Goal: Task Accomplishment & Management: Manage account settings

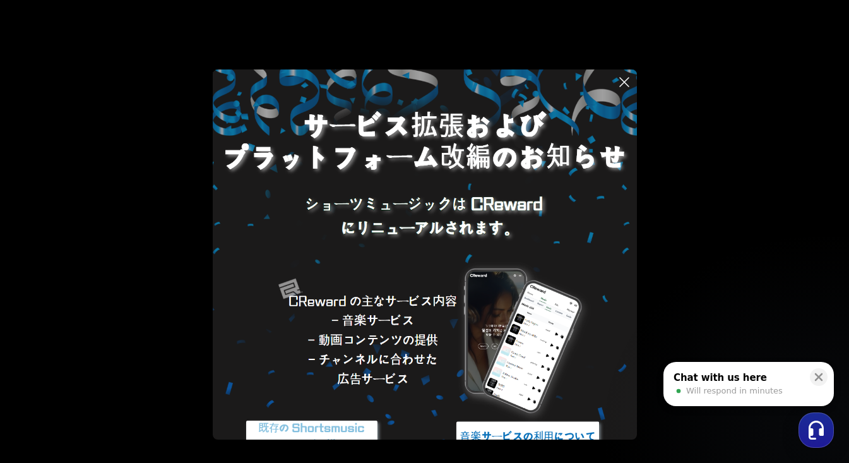
scroll to position [54, 0]
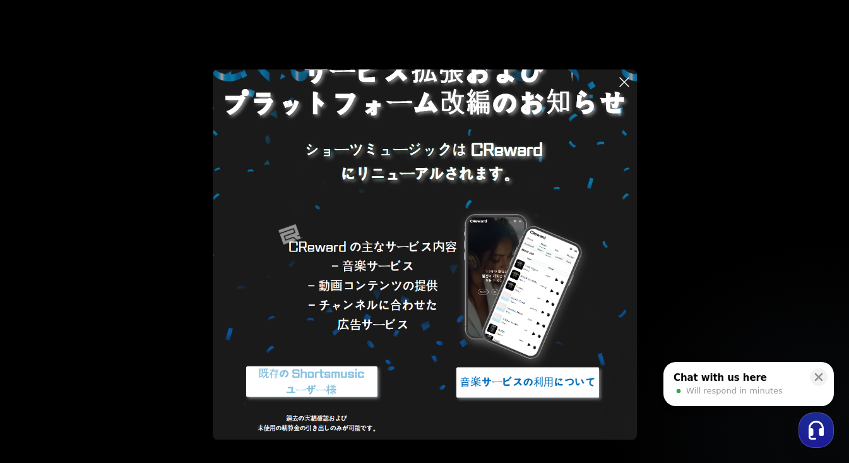
click at [293, 380] on img at bounding box center [312, 382] width 158 height 47
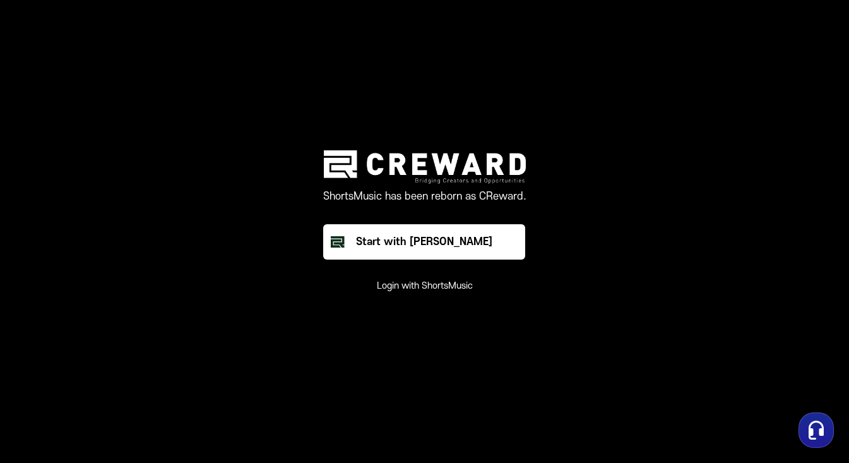
click at [440, 287] on button "Login with ShortsMusic" at bounding box center [425, 286] width 96 height 13
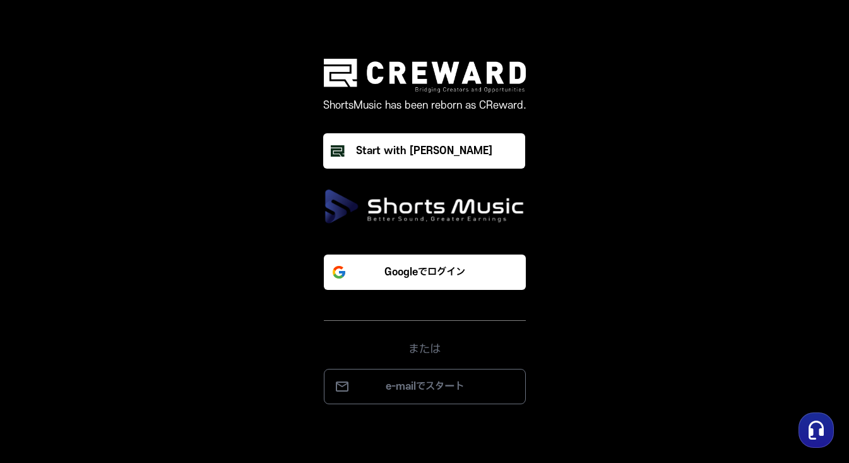
click at [425, 310] on div "Googleでログイン または e-mailでスタート" at bounding box center [425, 319] width 379 height 170
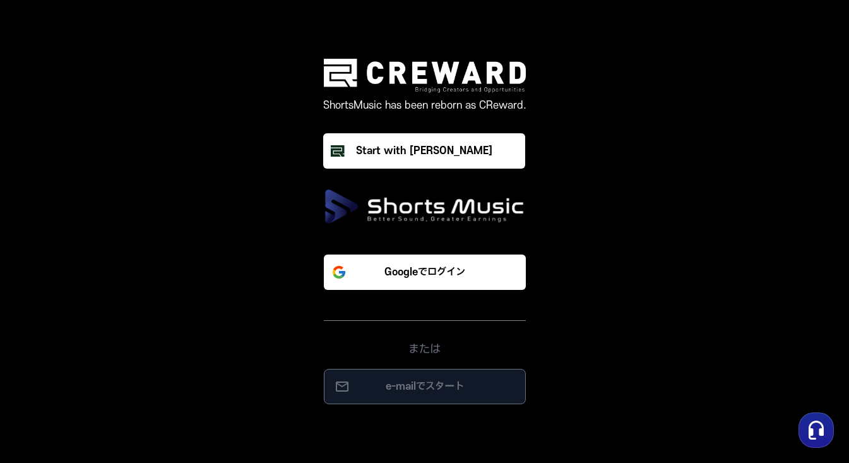
click at [462, 380] on p "e-mailでスタート" at bounding box center [425, 386] width 176 height 15
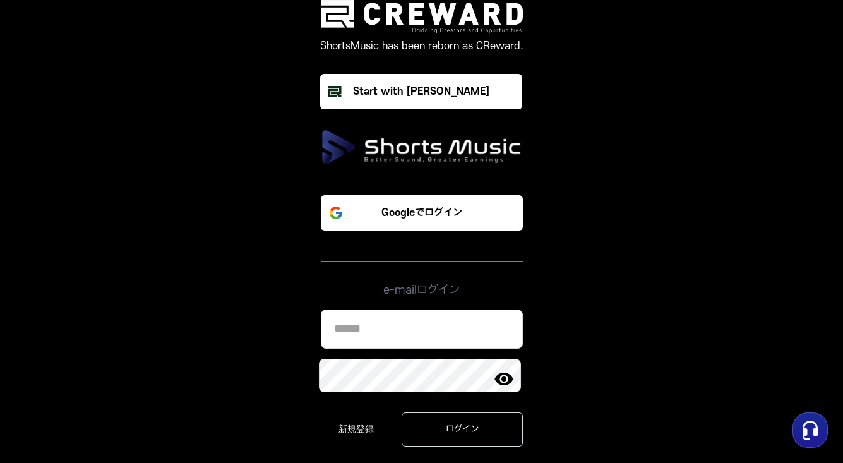
click at [507, 330] on input at bounding box center [422, 328] width 202 height 39
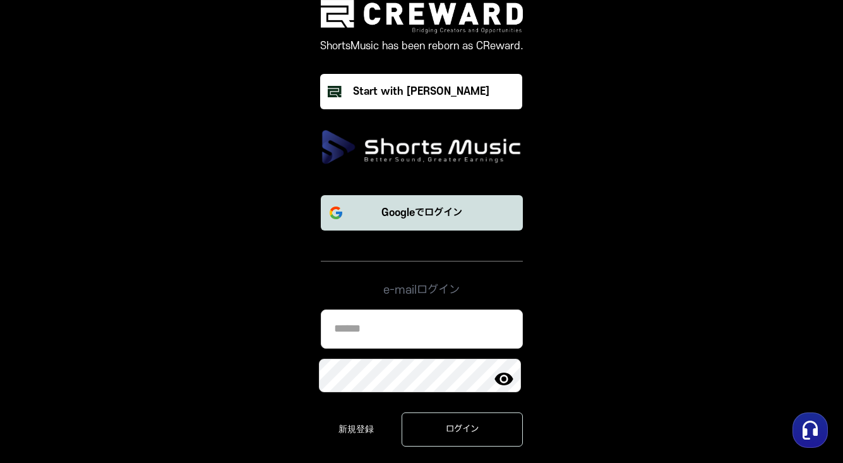
click at [392, 213] on p "Googleでログイン" at bounding box center [421, 212] width 81 height 15
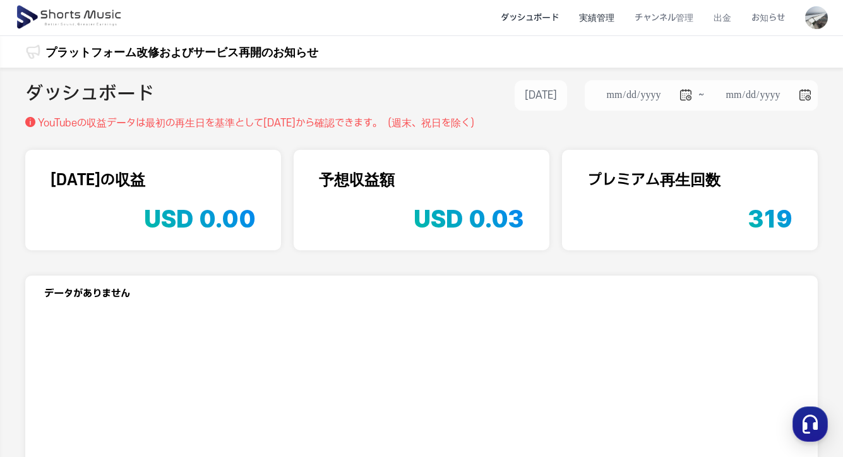
click at [594, 17] on li "実績管理" at bounding box center [597, 17] width 56 height 33
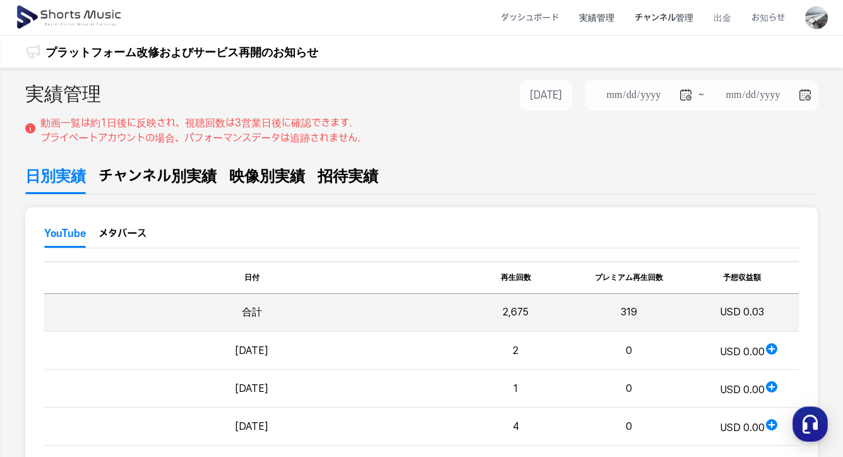
click at [678, 12] on li "チャンネル管理" at bounding box center [664, 17] width 79 height 33
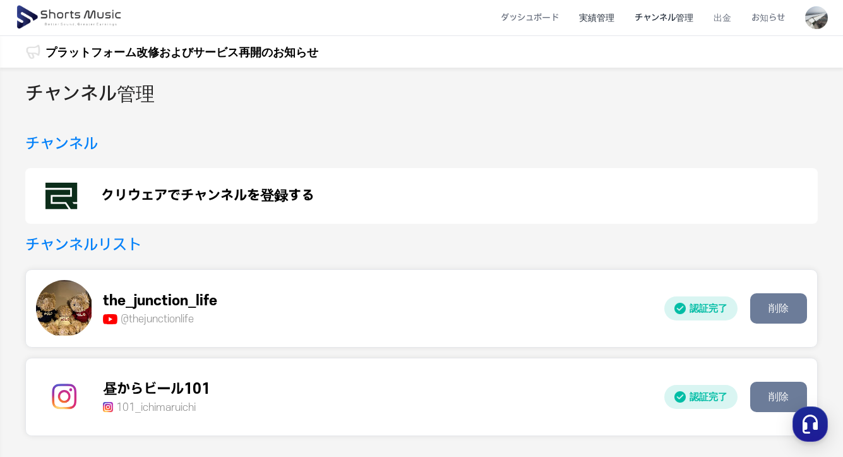
click at [625, 16] on li "実績管理" at bounding box center [597, 17] width 56 height 33
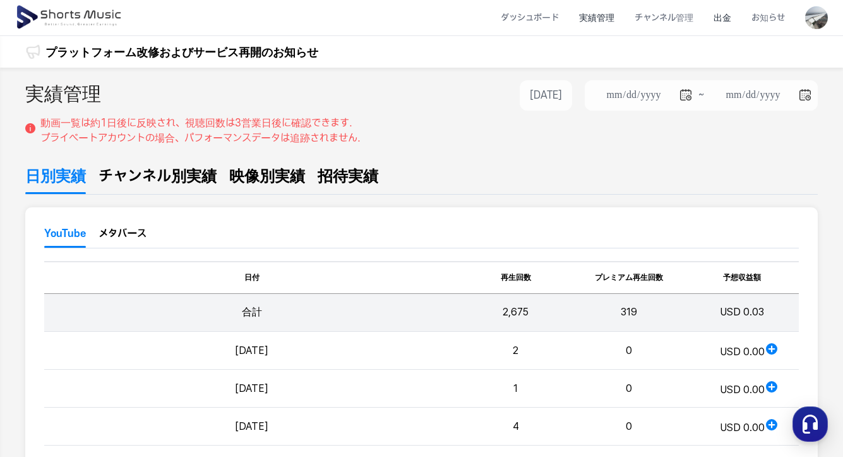
click at [730, 18] on li "出金" at bounding box center [722, 17] width 38 height 33
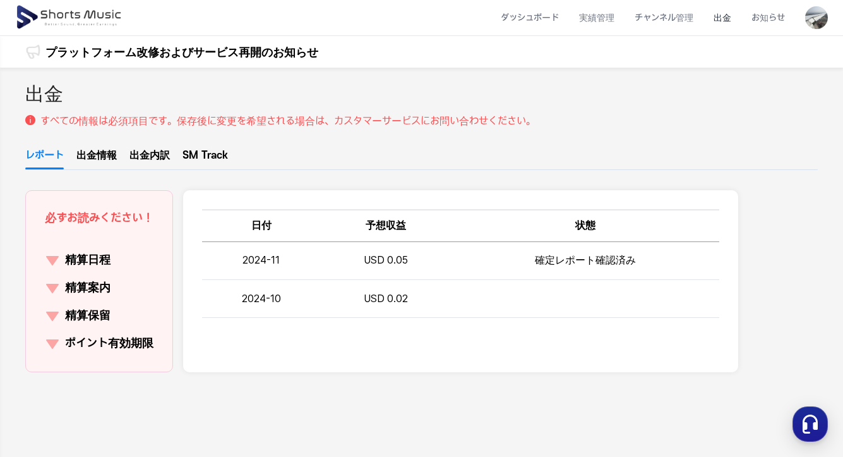
click at [103, 265] on p "精算日程" at bounding box center [87, 260] width 45 height 18
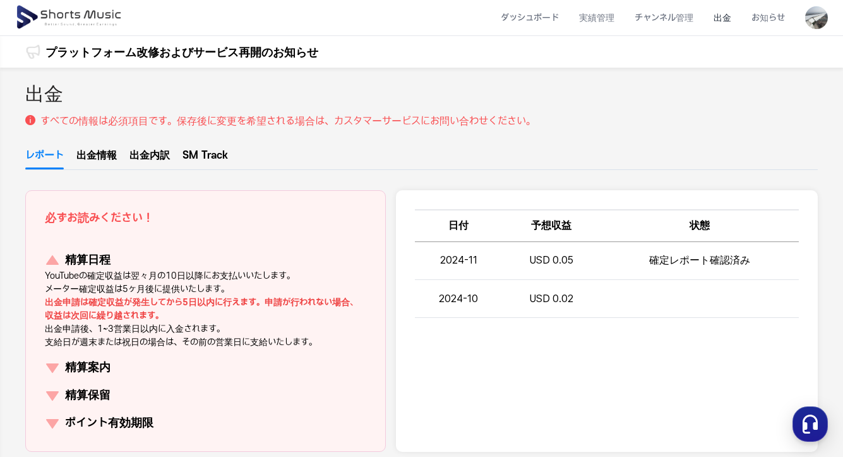
click at [103, 265] on p "精算日程" at bounding box center [87, 260] width 45 height 18
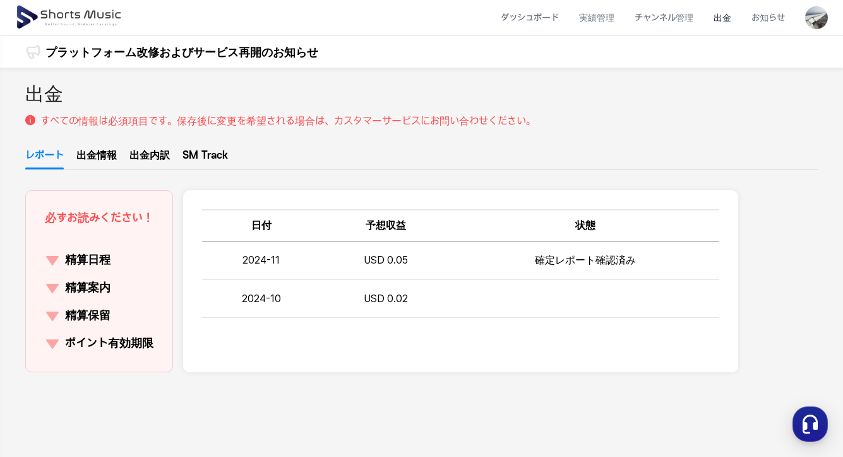
click at [101, 285] on p "精算案内" at bounding box center [87, 288] width 45 height 18
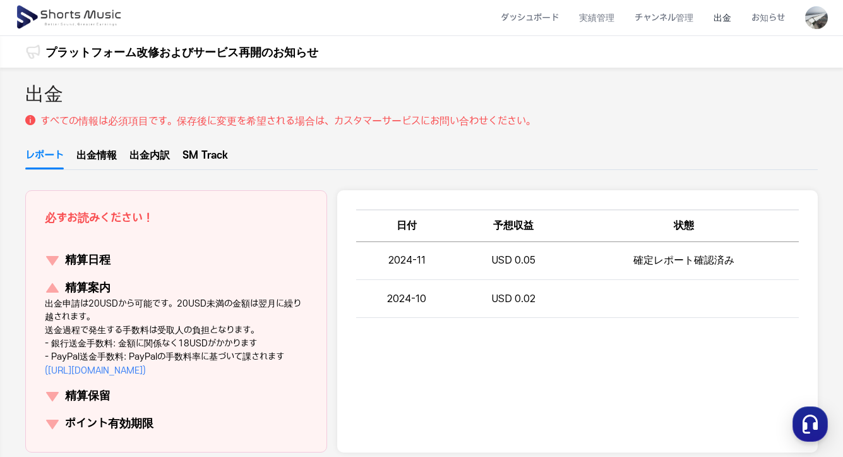
click at [279, 142] on div "出金 すべての情報は必須項目です。保存後に変更を希望される場合は、カスタマーサービスにお問い合わせください。 レポート 出金情報 出金内訳 SM Track …" at bounding box center [421, 327] width 843 height 518
click at [541, 152] on ul "レポート 出金情報 出金内訳 SM Track" at bounding box center [421, 159] width 793 height 22
click at [535, 16] on li "ダッシュボード" at bounding box center [530, 17] width 78 height 33
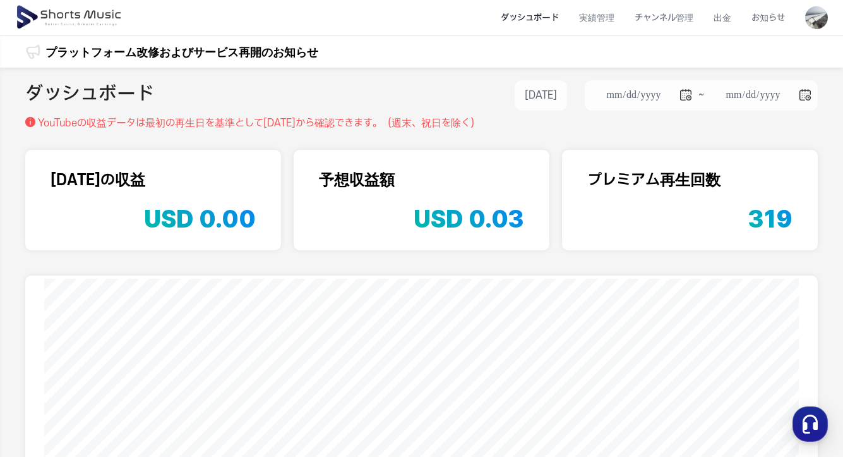
click at [539, 21] on li "ダッシュボード" at bounding box center [530, 17] width 78 height 33
click at [541, 19] on li "ダッシュボード" at bounding box center [530, 17] width 78 height 33
click at [625, 15] on li "実績管理" at bounding box center [597, 17] width 56 height 33
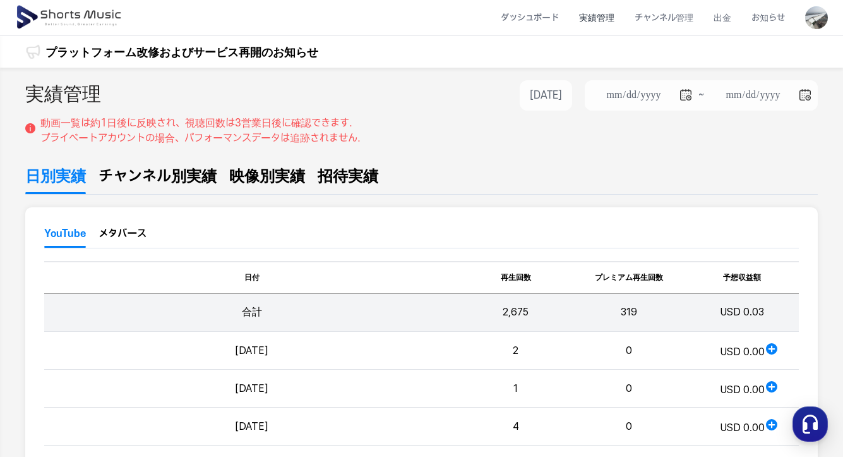
click at [607, 16] on li "実績管理" at bounding box center [597, 17] width 56 height 33
click at [650, 16] on li "チャンネル管理" at bounding box center [664, 17] width 79 height 33
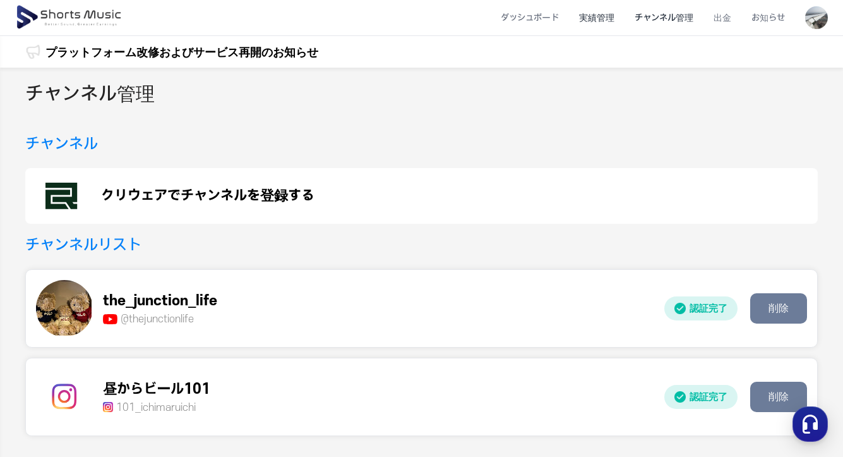
click at [604, 16] on li "実績管理" at bounding box center [597, 17] width 56 height 33
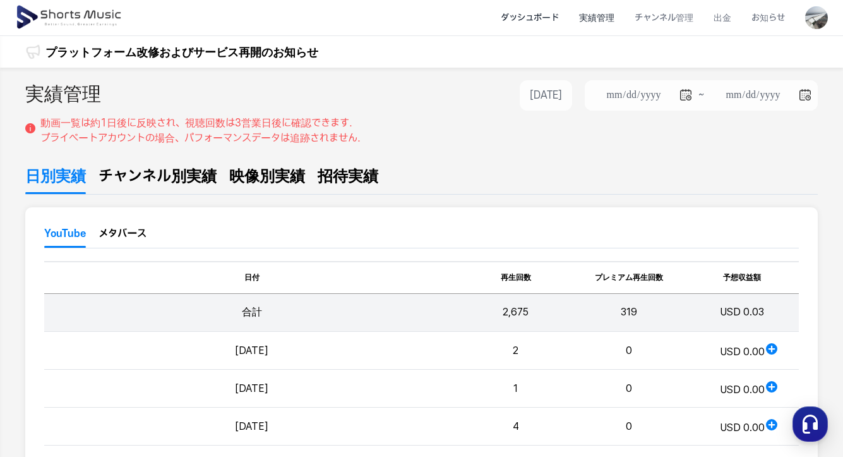
click at [530, 19] on li "ダッシュボード" at bounding box center [530, 17] width 78 height 33
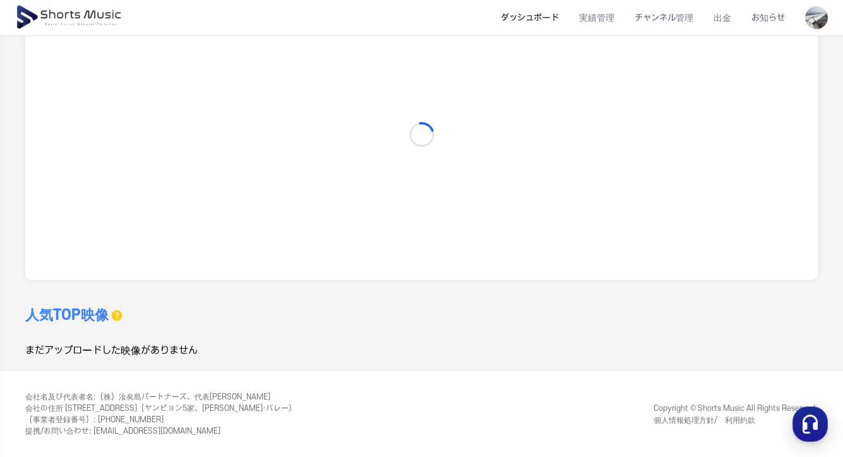
scroll to position [270, 0]
